Goal: Information Seeking & Learning: Learn about a topic

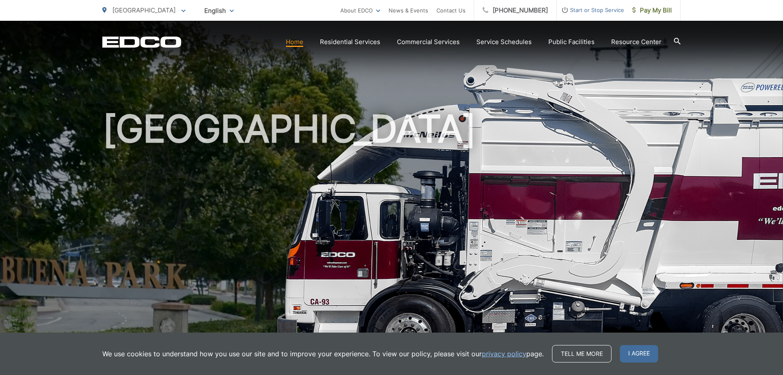
click at [681, 42] on div "EDCO Logo Home Residential Services Curbside Pickup Recycling Organic Recycling…" at bounding box center [391, 35] width 783 height 29
click at [678, 42] on icon at bounding box center [677, 41] width 7 height 7
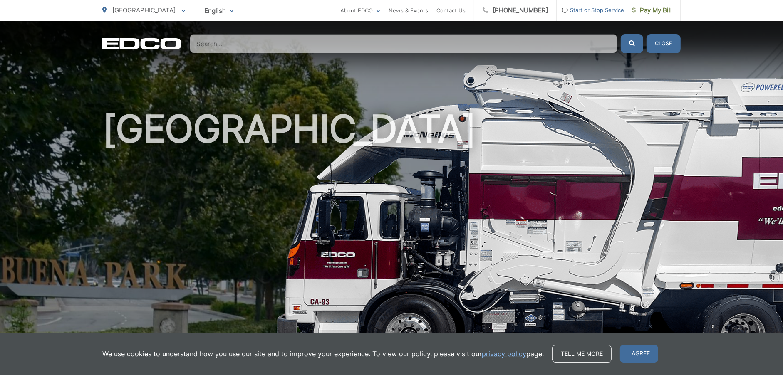
click at [278, 33] on div "EDCO Logo Home Residential Services Curbside Pickup Recycling Organic Recycling…" at bounding box center [391, 37] width 783 height 32
click at [238, 43] on input "Search" at bounding box center [404, 43] width 428 height 19
click at [428, 14] on link "News & Events" at bounding box center [409, 10] width 40 height 10
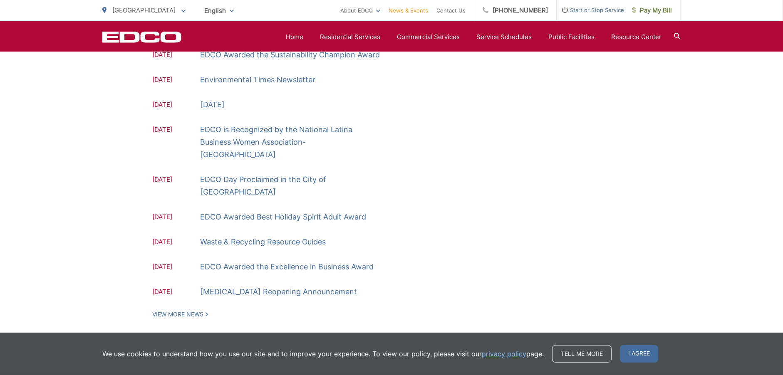
scroll to position [111, 0]
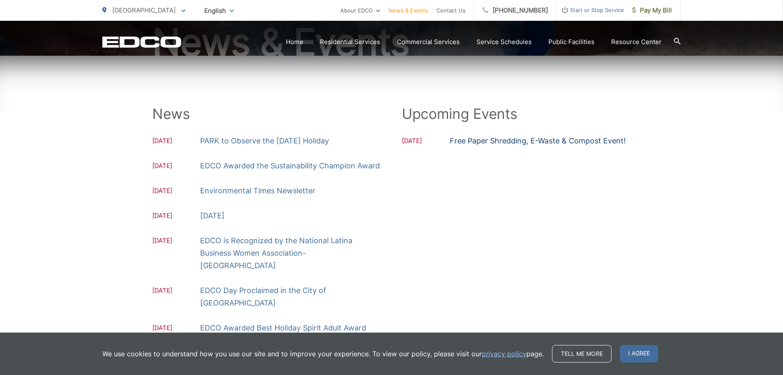
click at [495, 143] on link "Free Paper Shredding, E-Waste & Compost Event!" at bounding box center [538, 141] width 176 height 12
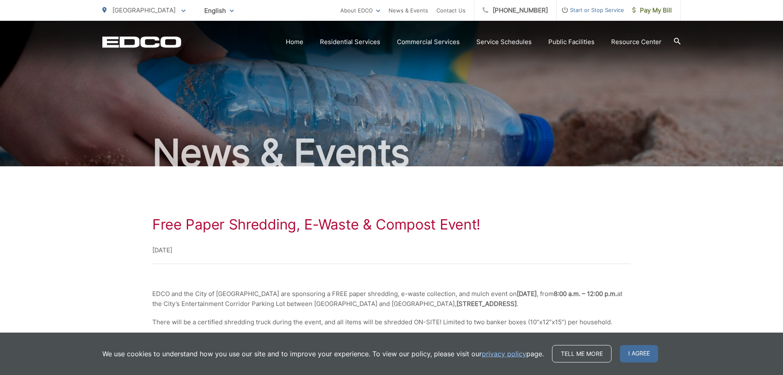
scroll to position [111, 0]
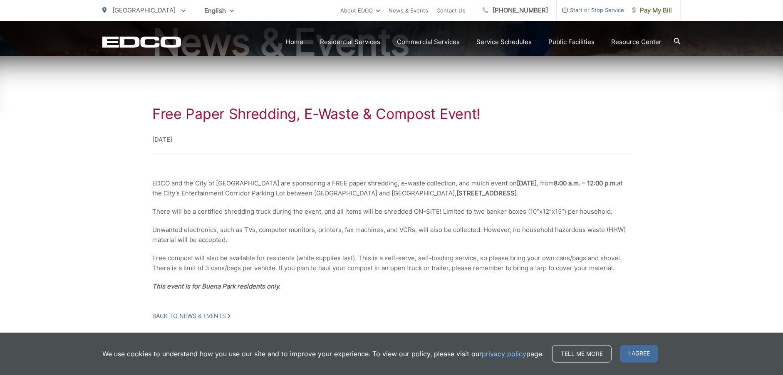
click at [650, 353] on span "I agree" at bounding box center [639, 353] width 38 height 17
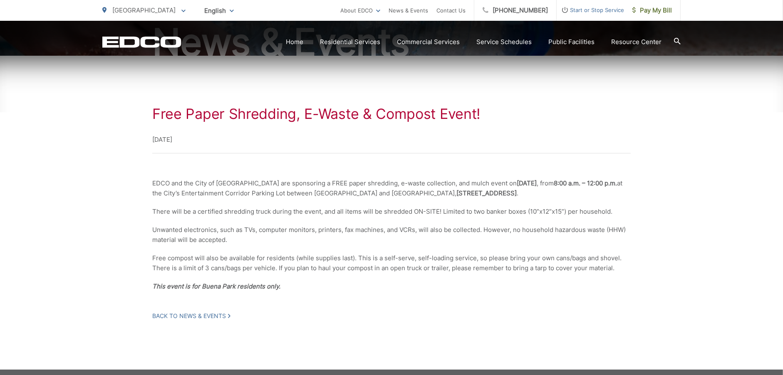
drag, startPoint x: 661, startPoint y: 118, endPoint x: 575, endPoint y: 124, distance: 86.0
click at [575, 124] on div "Free Paper Shredding, E-Waste & Compost Event! November 1, 2025" at bounding box center [391, 130] width 479 height 48
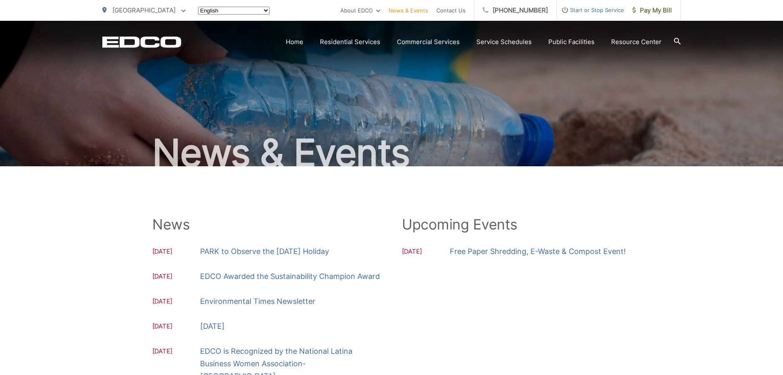
scroll to position [111, 0]
